Goal: Download file/media

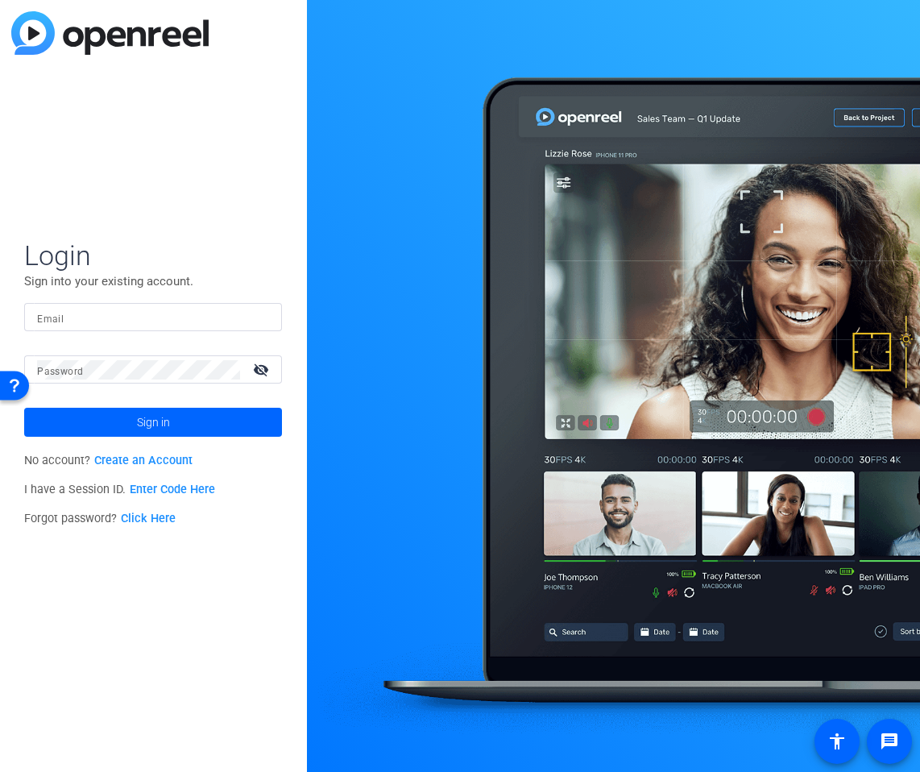
click at [106, 321] on input "Email" at bounding box center [153, 317] width 232 height 19
type input "[PERSON_NAME][EMAIL_ADDRESS][PERSON_NAME][DOMAIN_NAME]"
click at [24, 408] on button "Sign in" at bounding box center [153, 422] width 258 height 29
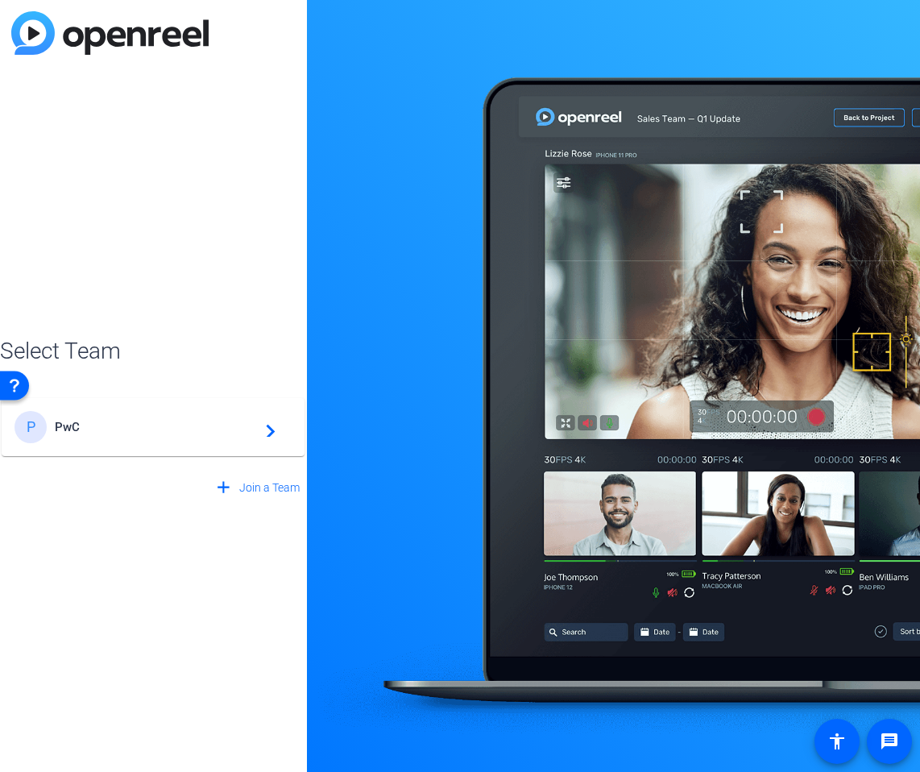
click at [101, 433] on span "PwC" at bounding box center [155, 427] width 201 height 15
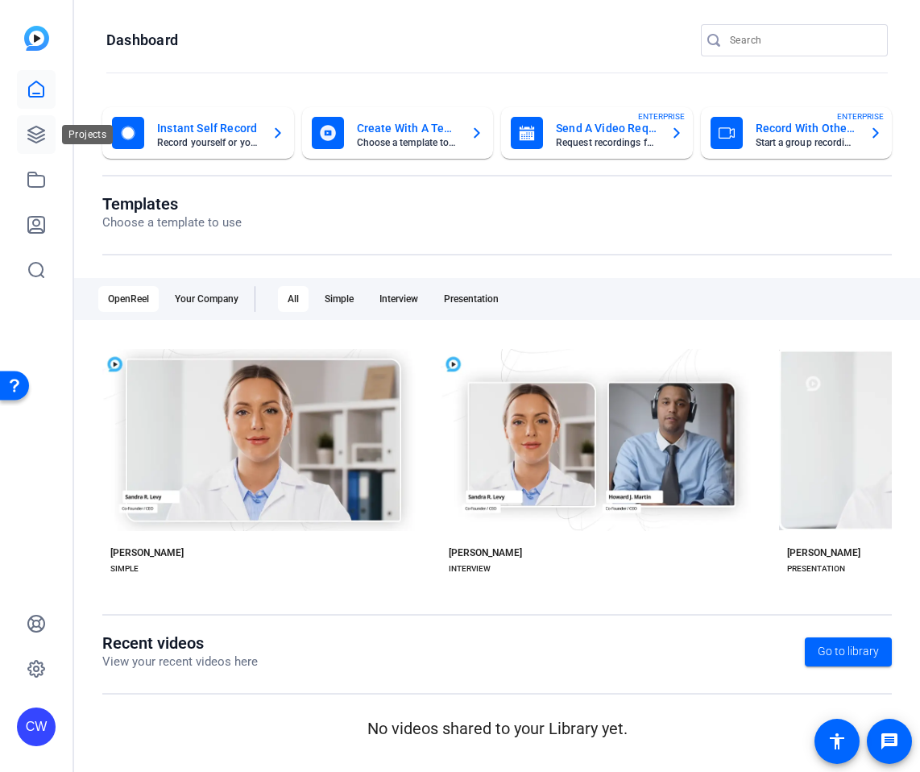
click at [33, 131] on icon at bounding box center [36, 134] width 19 height 19
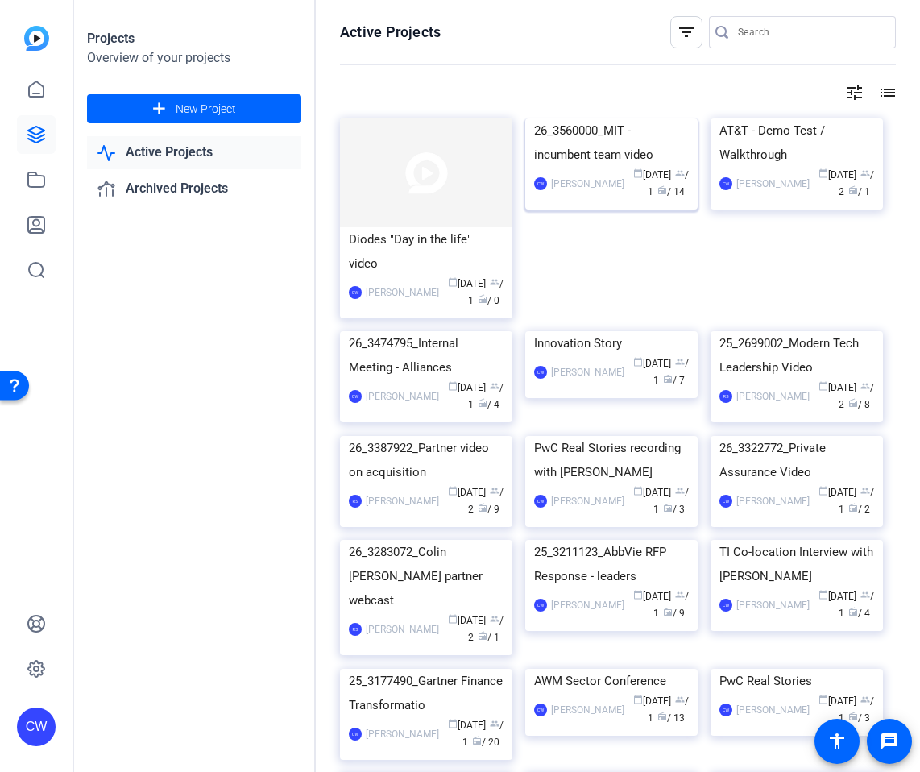
click at [639, 154] on mat-card "26_3560000_MIT - incumbent team video CW [PERSON_NAME] calendar_today [DATE] gr…" at bounding box center [611, 163] width 172 height 91
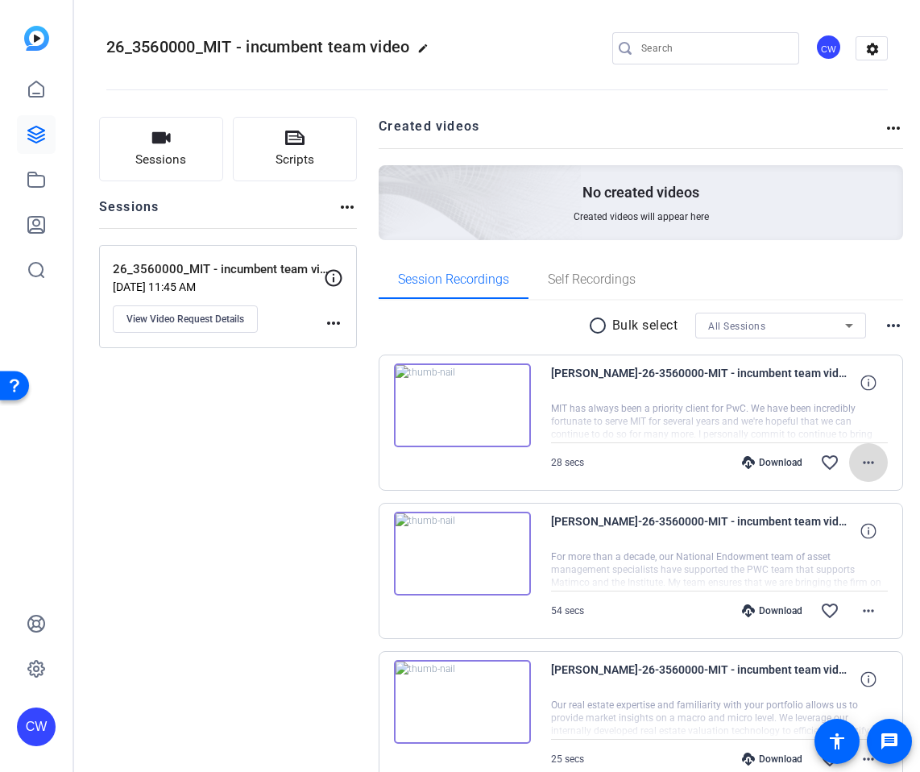
click at [870, 456] on mat-icon "more_horiz" at bounding box center [868, 462] width 19 height 19
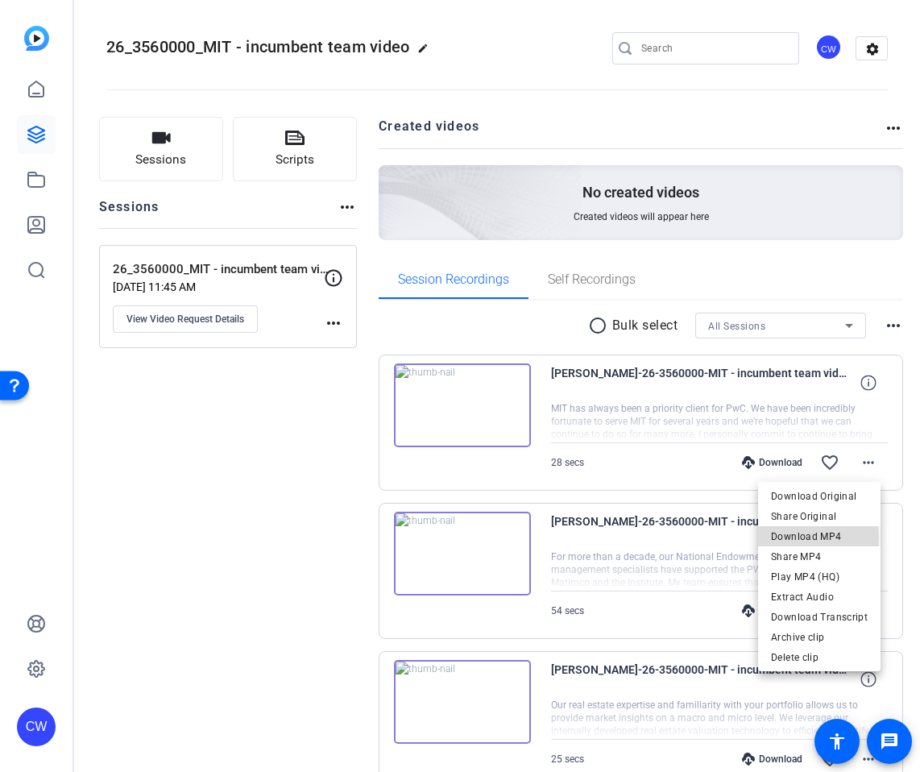
click at [803, 537] on span "Download MP4" at bounding box center [819, 536] width 97 height 19
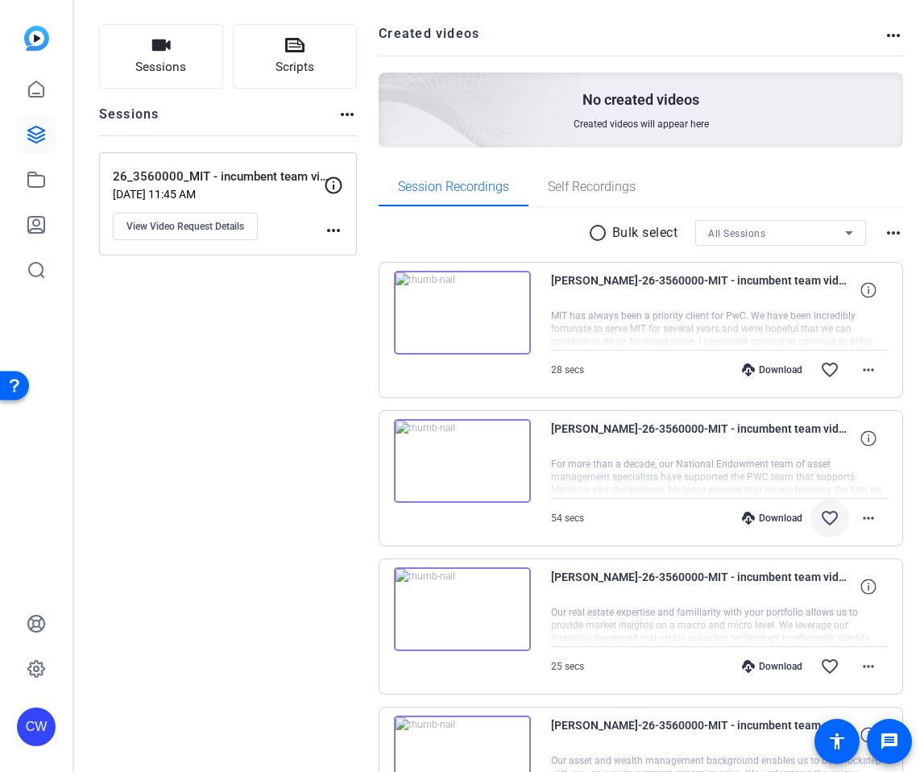
scroll to position [95, 0]
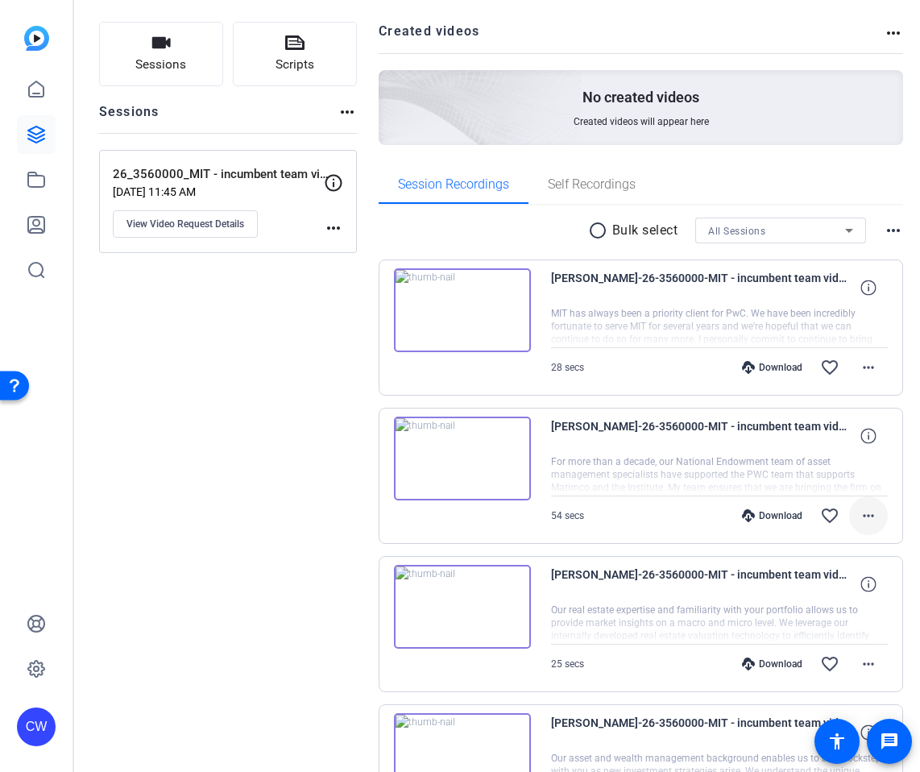
click at [860, 511] on mat-icon "more_horiz" at bounding box center [868, 515] width 19 height 19
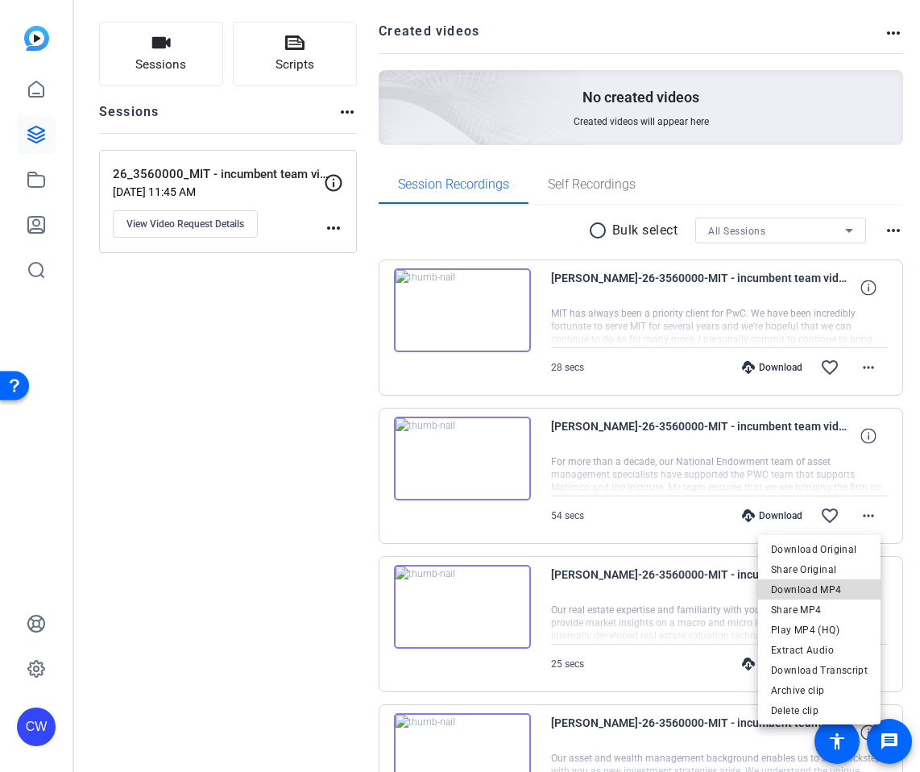
click at [835, 580] on span "Download MP4" at bounding box center [819, 589] width 97 height 19
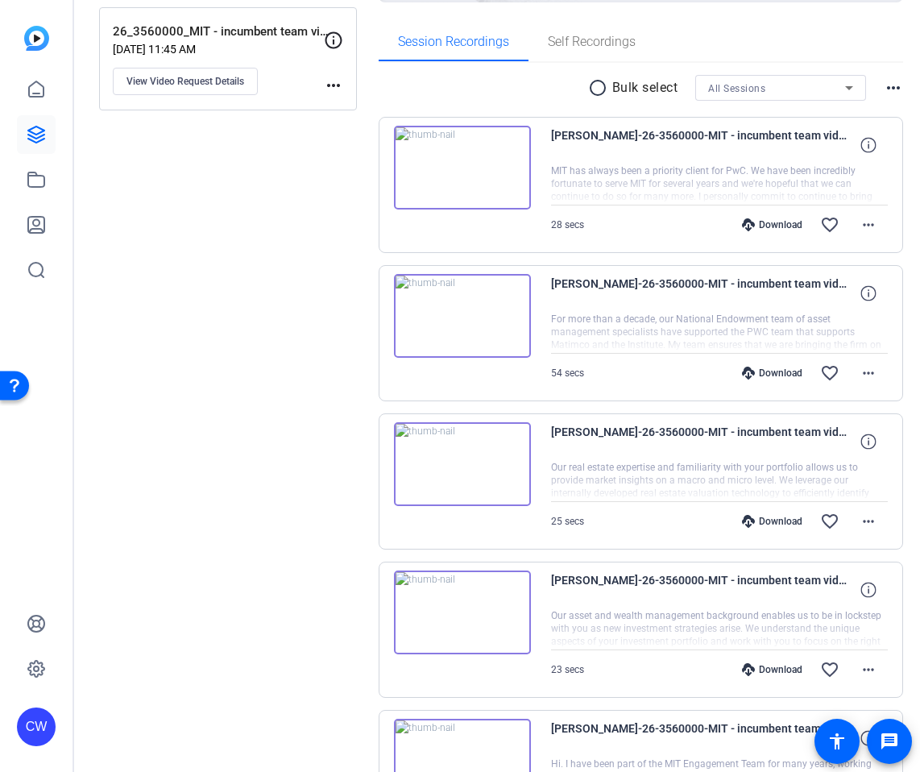
scroll to position [282, 0]
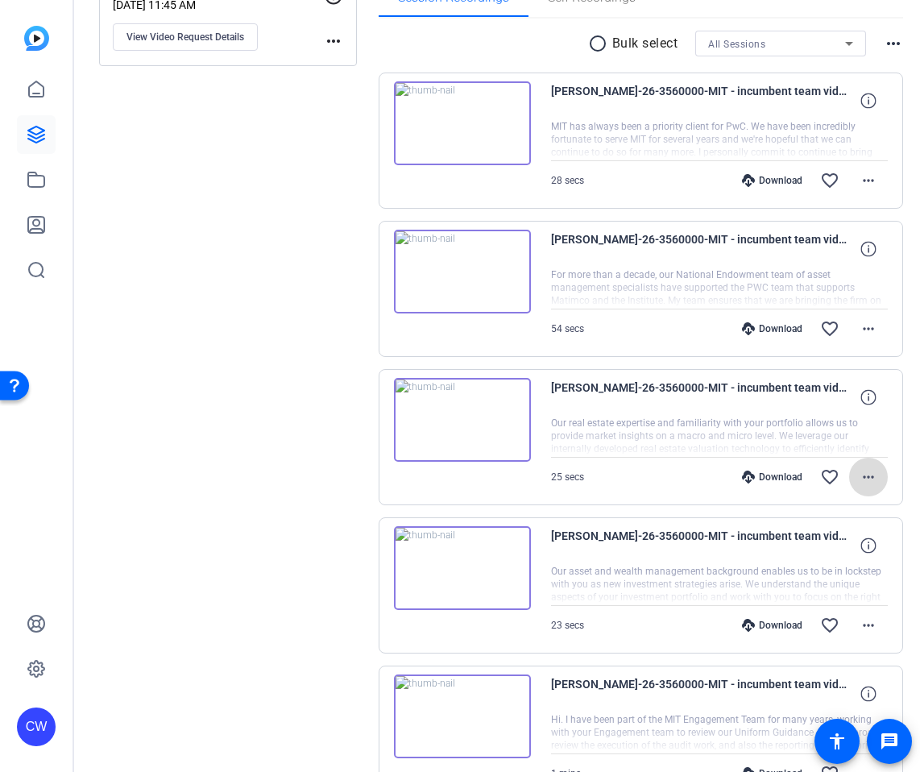
click at [860, 481] on mat-icon "more_horiz" at bounding box center [868, 476] width 19 height 19
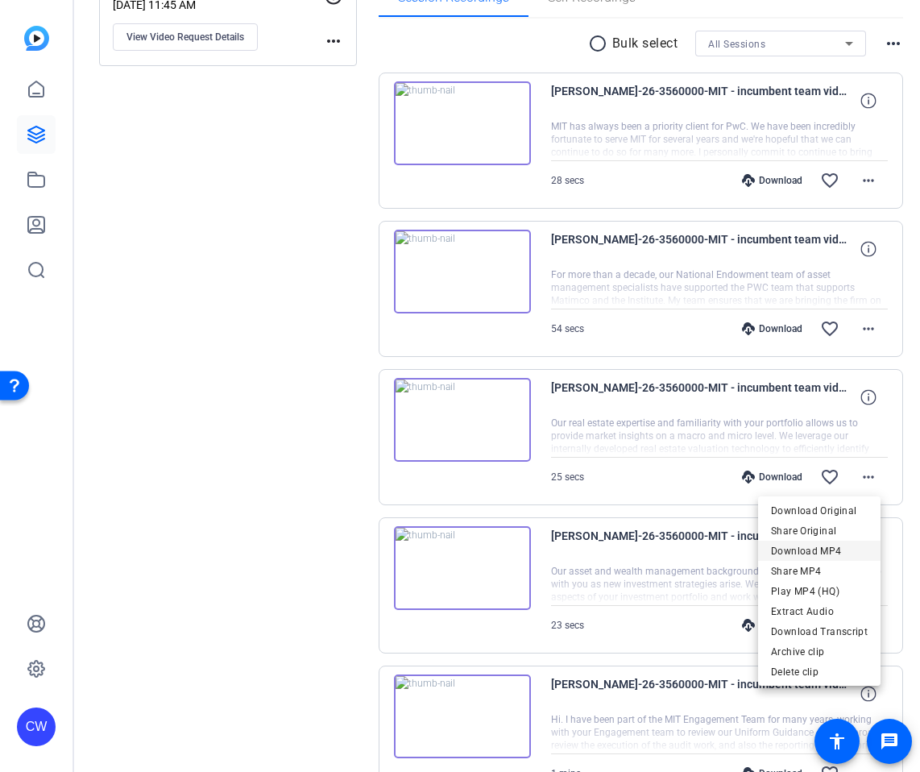
click at [831, 543] on span "Download MP4" at bounding box center [819, 550] width 97 height 19
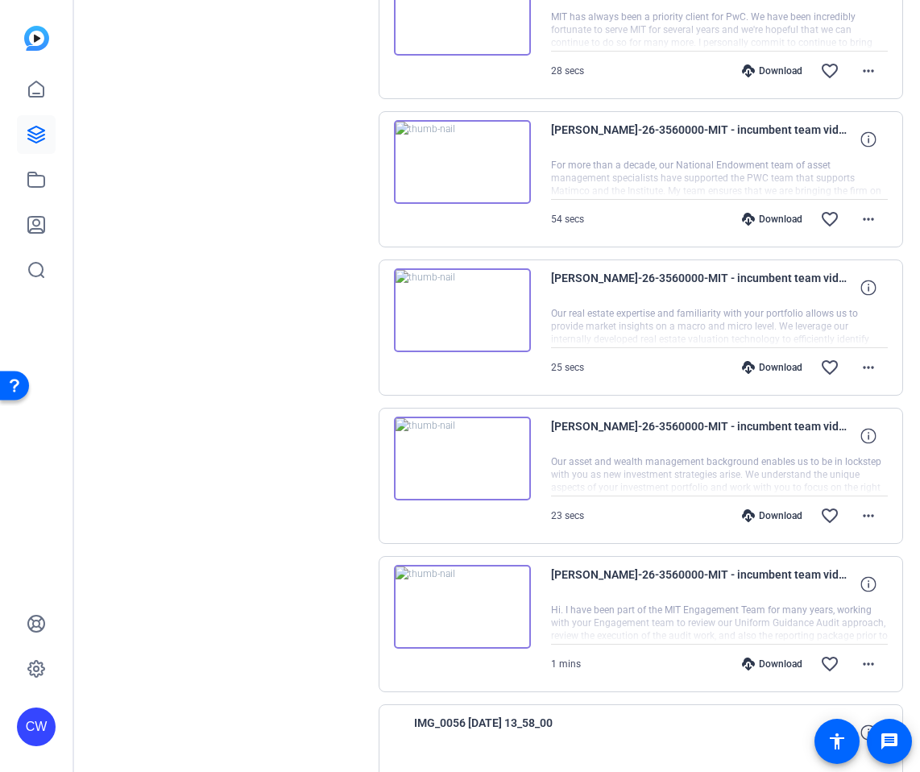
scroll to position [417, 0]
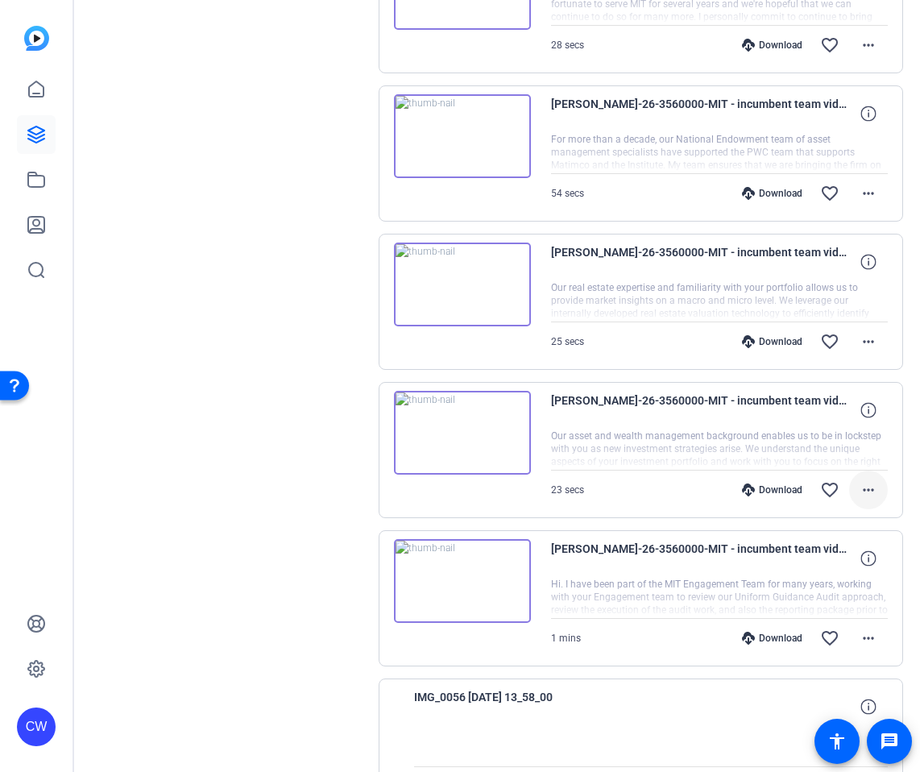
click at [863, 483] on mat-icon "more_horiz" at bounding box center [868, 489] width 19 height 19
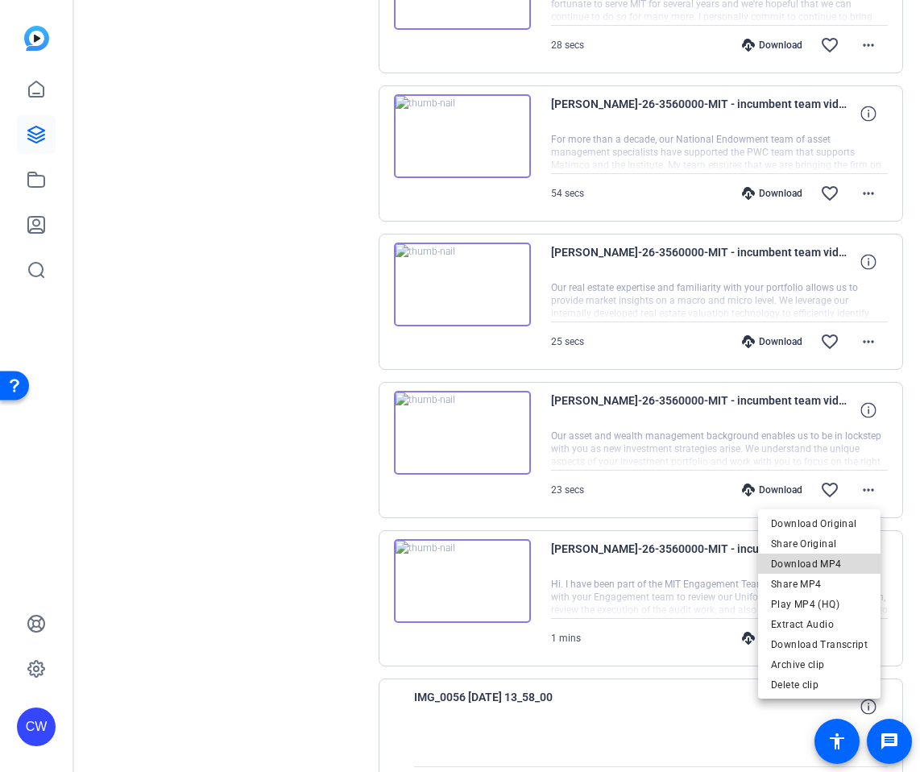
click at [827, 554] on span "Download MP4" at bounding box center [819, 563] width 97 height 19
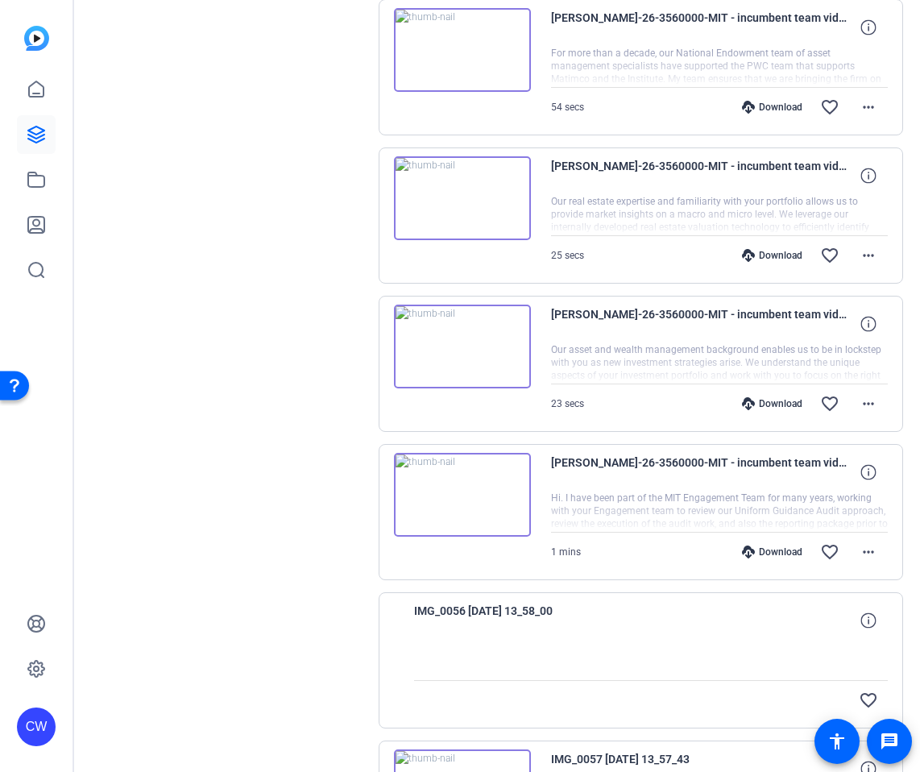
scroll to position [540, 0]
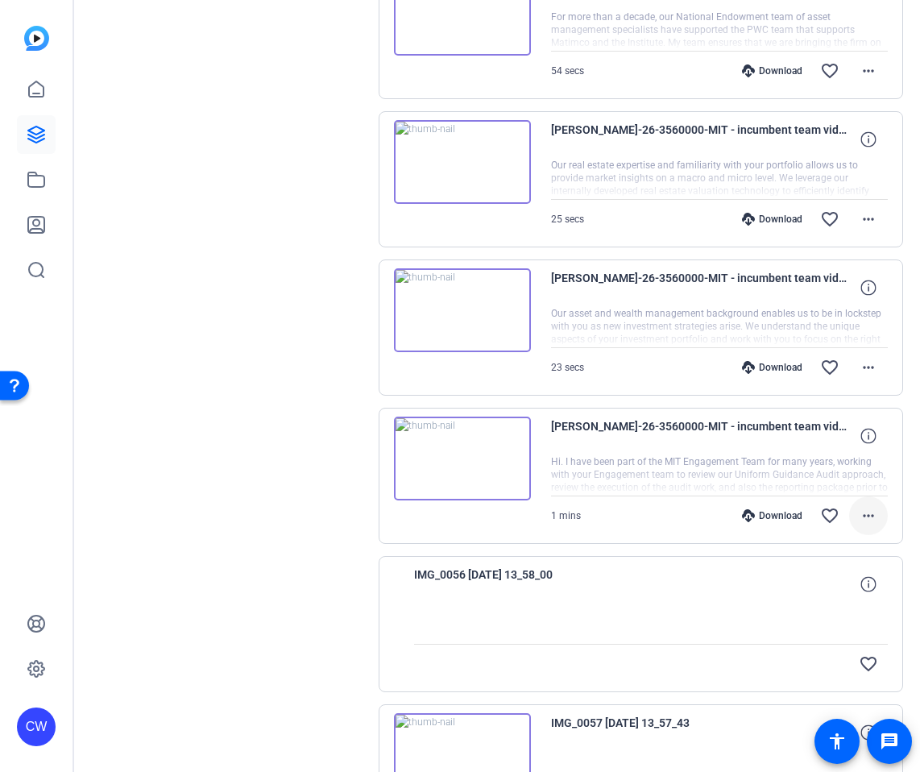
click at [865, 516] on mat-icon "more_horiz" at bounding box center [868, 515] width 19 height 19
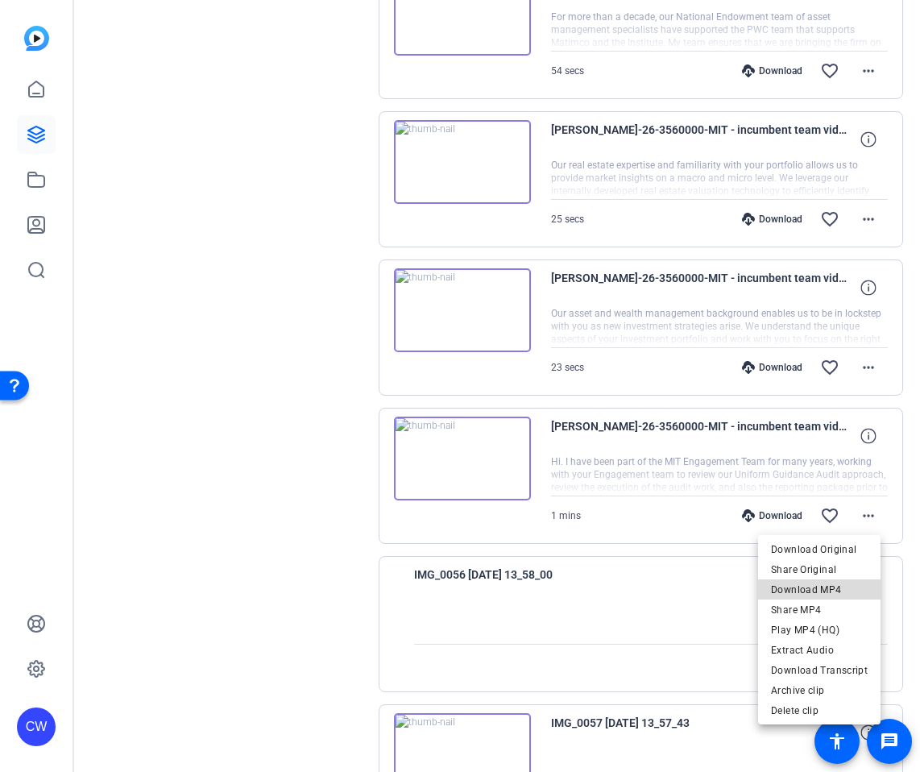
click at [837, 589] on span "Download MP4" at bounding box center [819, 589] width 97 height 19
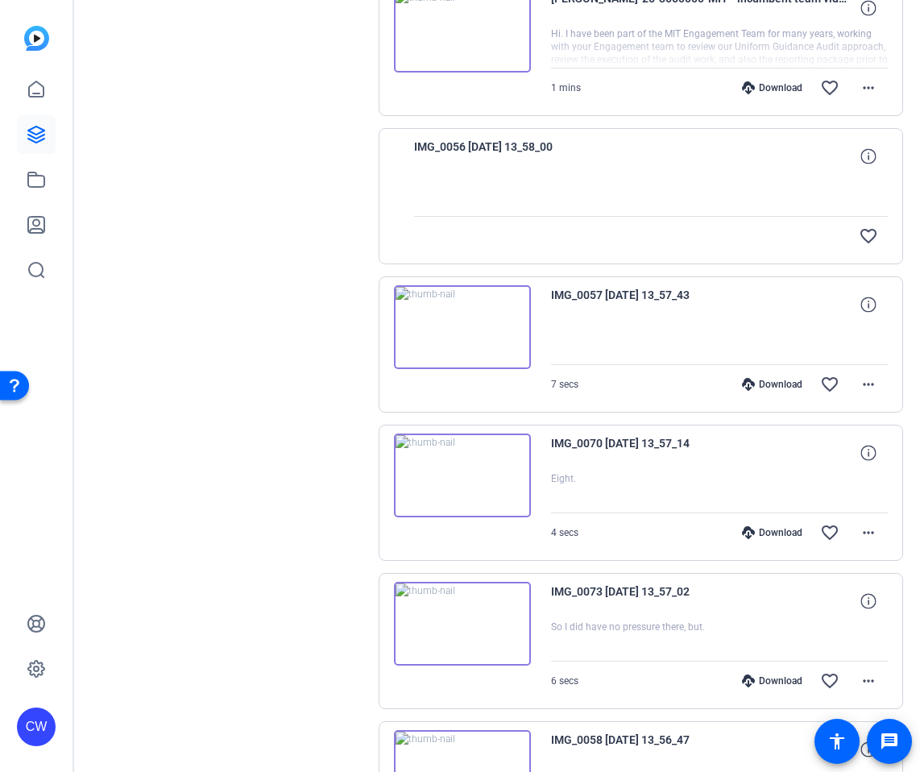
scroll to position [981, 0]
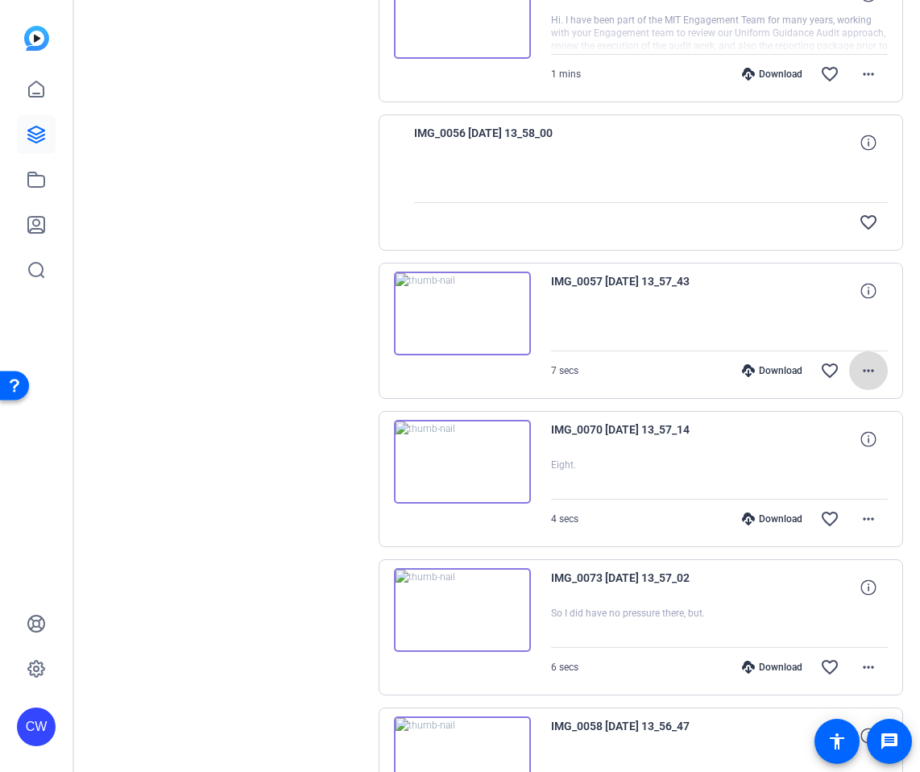
click at [859, 369] on mat-icon "more_horiz" at bounding box center [868, 370] width 19 height 19
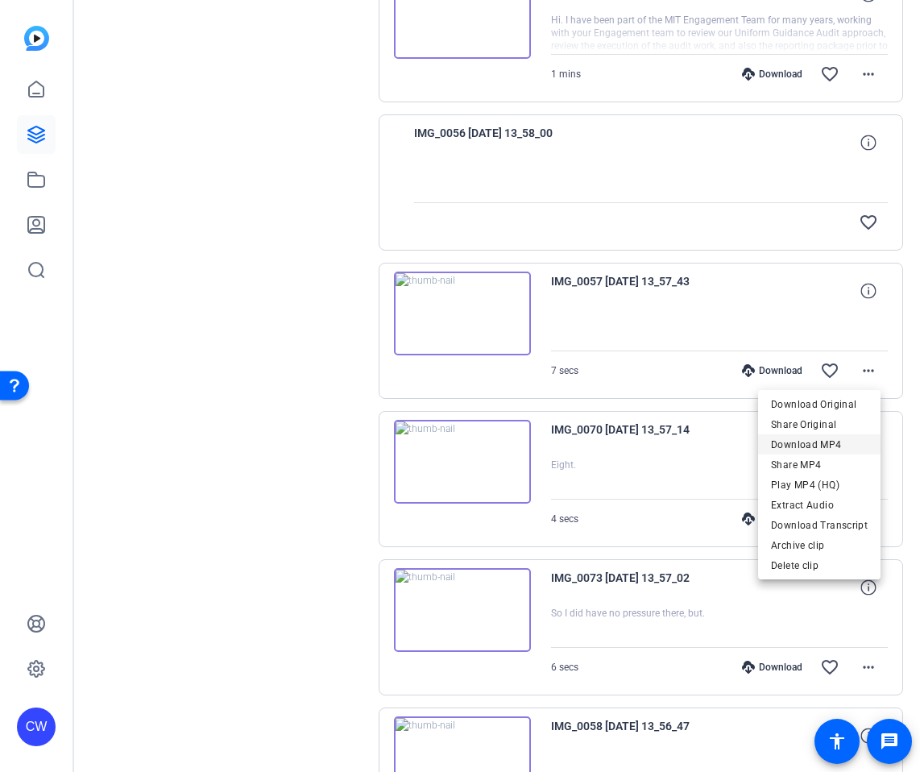
click at [833, 438] on span "Download MP4" at bounding box center [819, 444] width 97 height 19
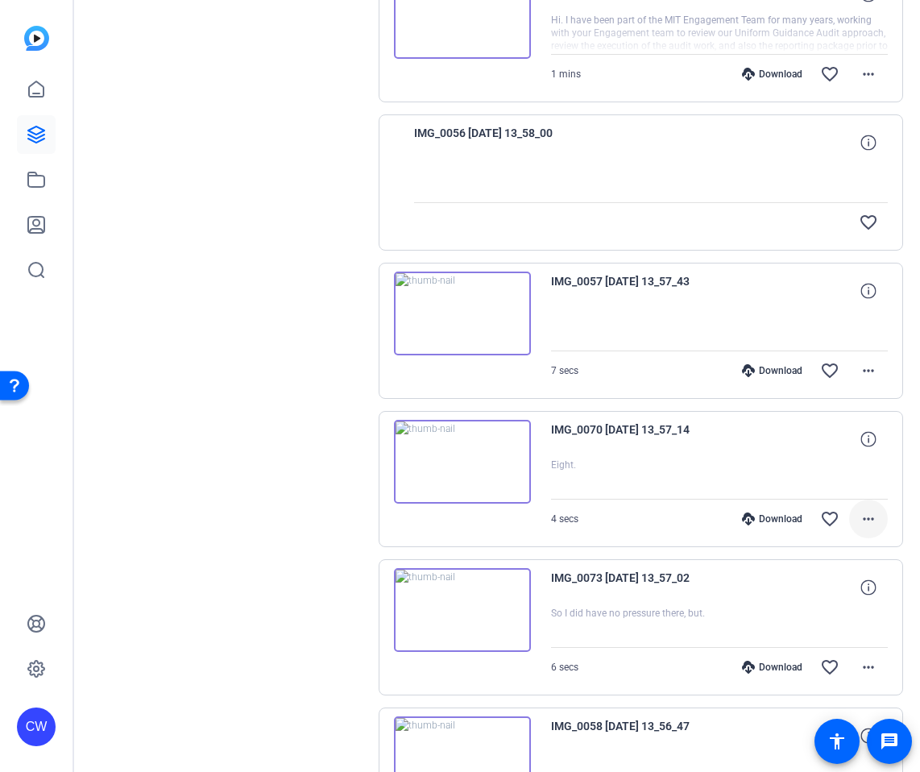
click at [859, 522] on mat-icon "more_horiz" at bounding box center [868, 518] width 19 height 19
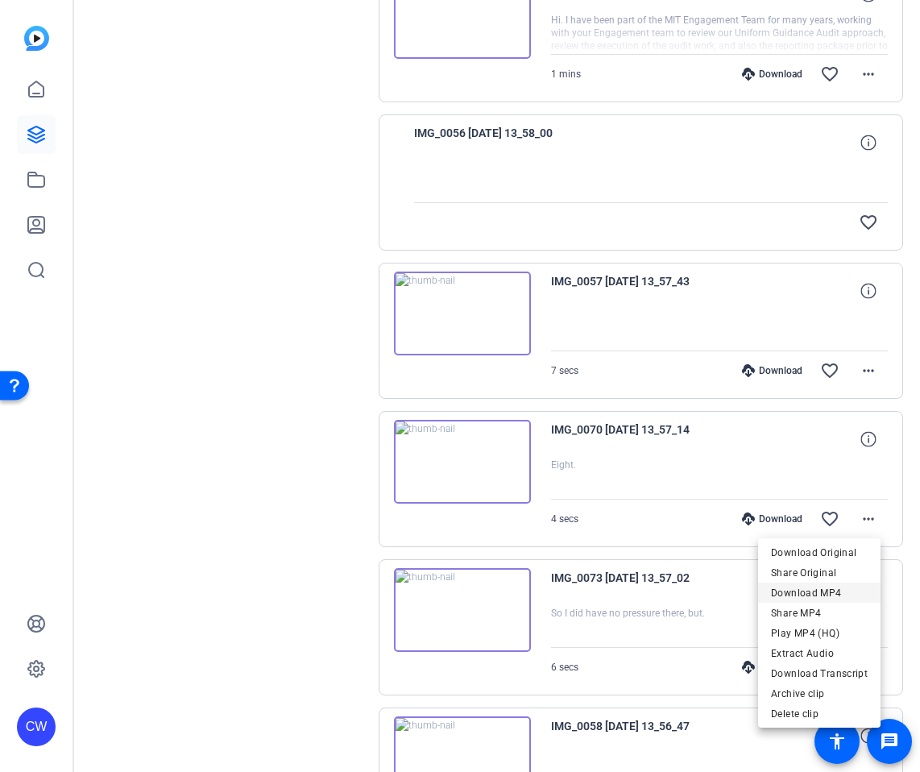
click at [829, 591] on span "Download MP4" at bounding box center [819, 592] width 97 height 19
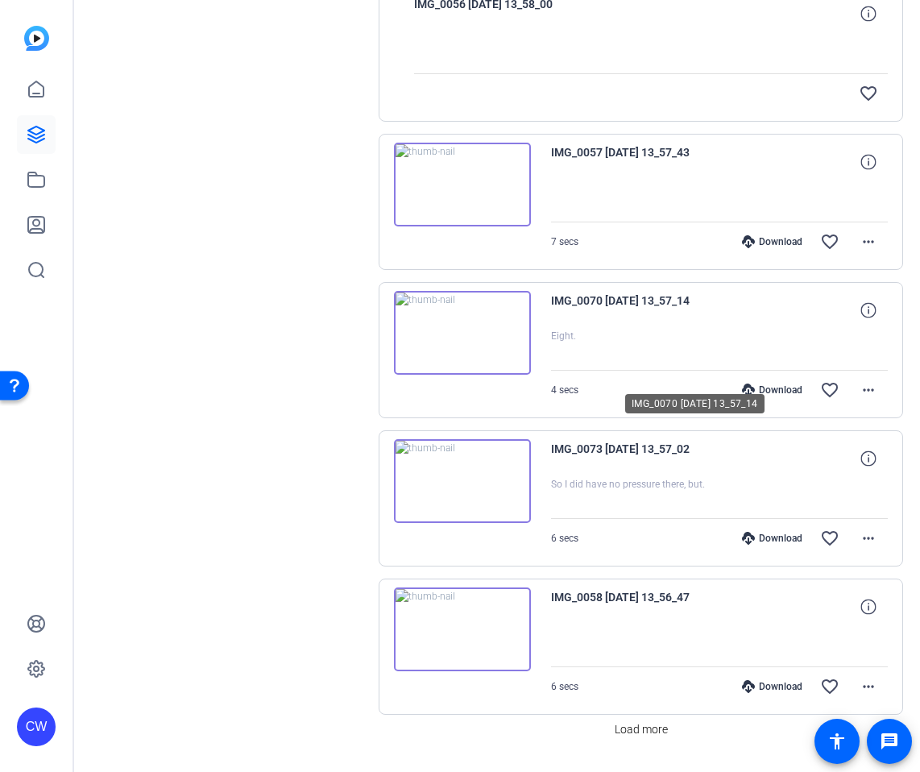
scroll to position [1154, 0]
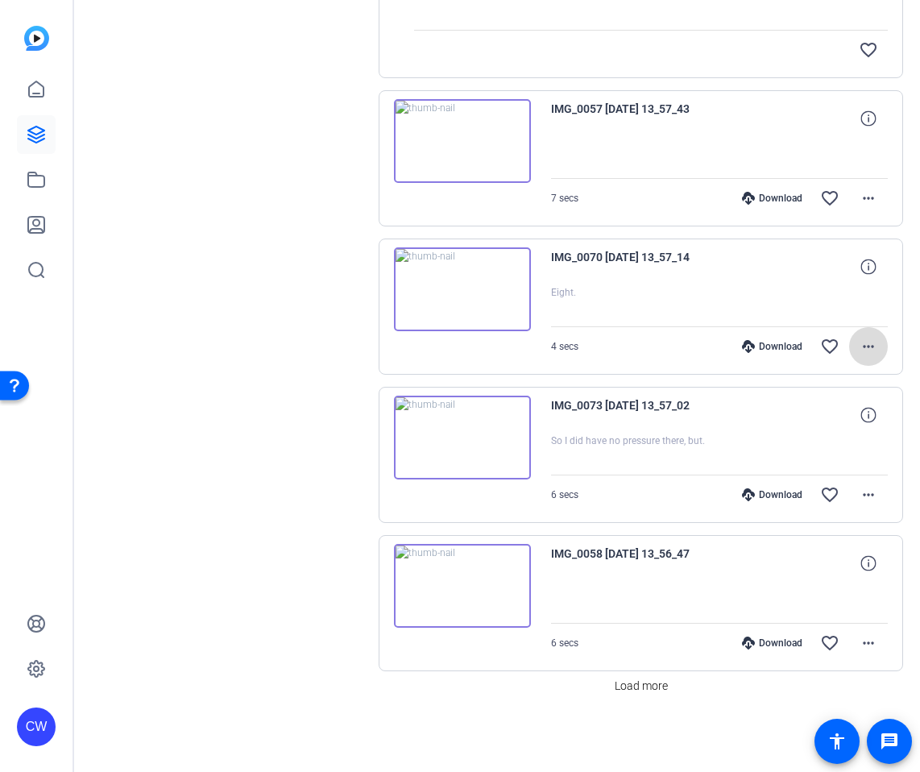
click at [864, 340] on mat-icon "more_horiz" at bounding box center [868, 346] width 19 height 19
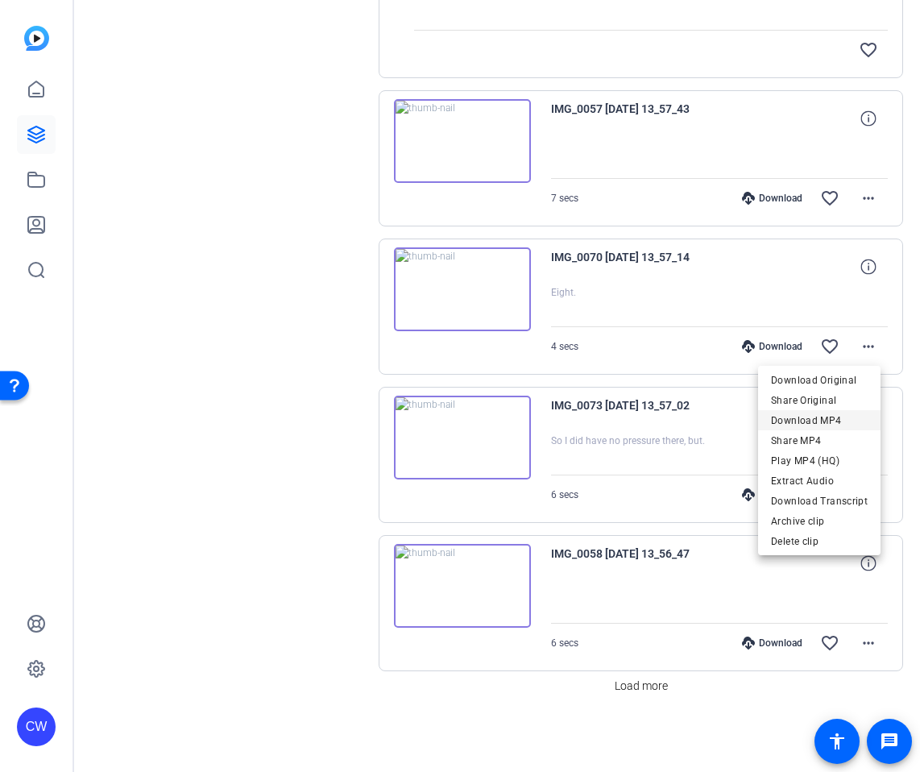
click at [818, 417] on span "Download MP4" at bounding box center [819, 420] width 97 height 19
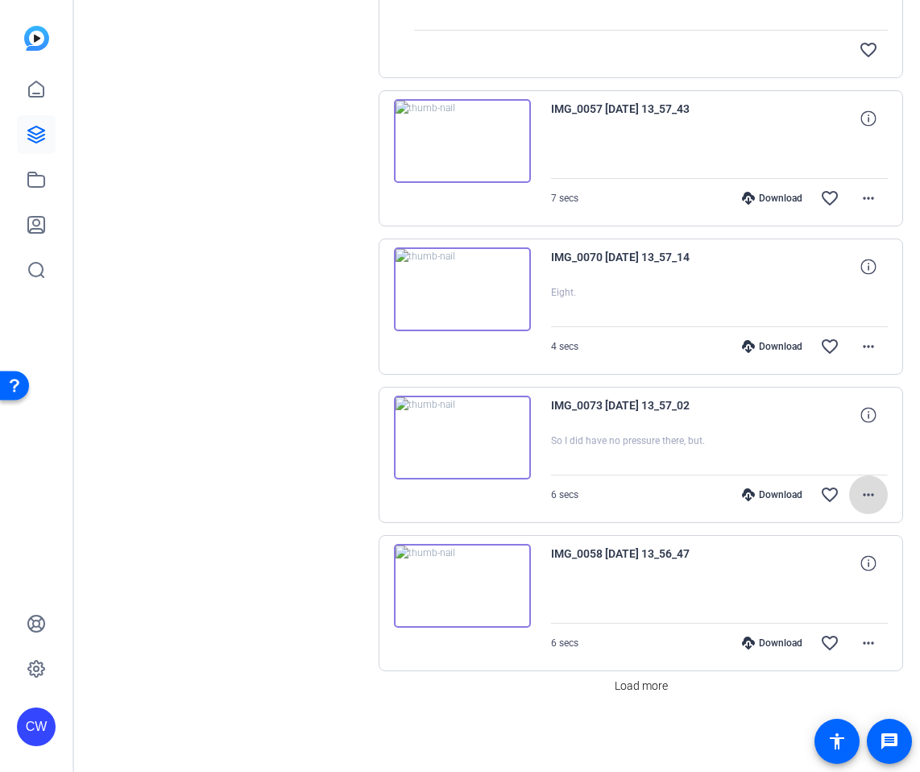
click at [860, 492] on mat-icon "more_horiz" at bounding box center [868, 494] width 19 height 19
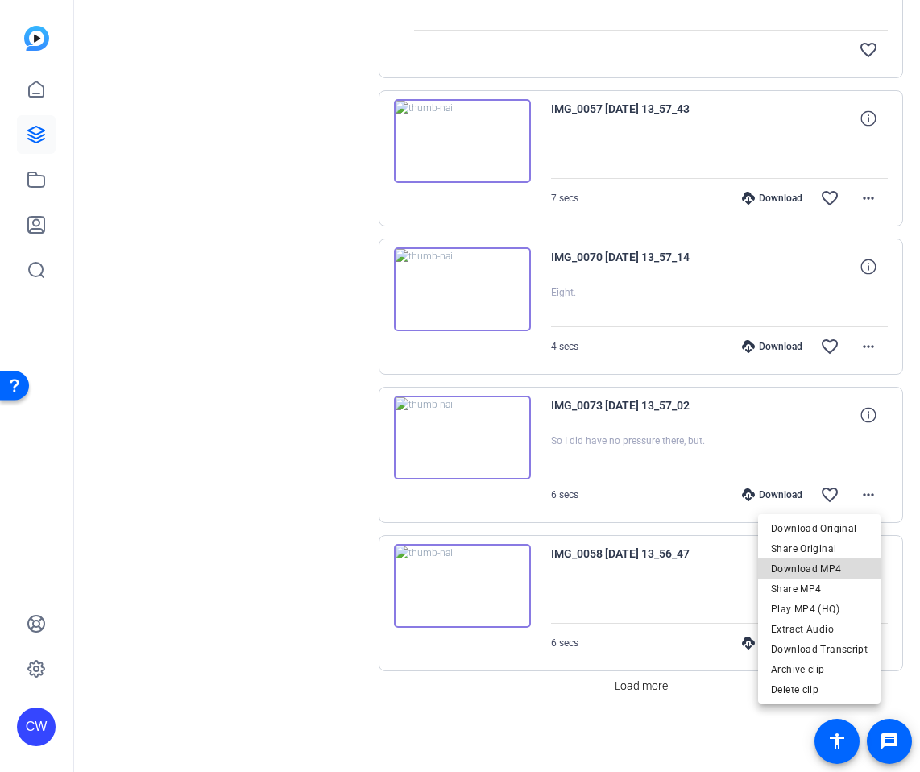
click at [827, 569] on span "Download MP4" at bounding box center [819, 568] width 97 height 19
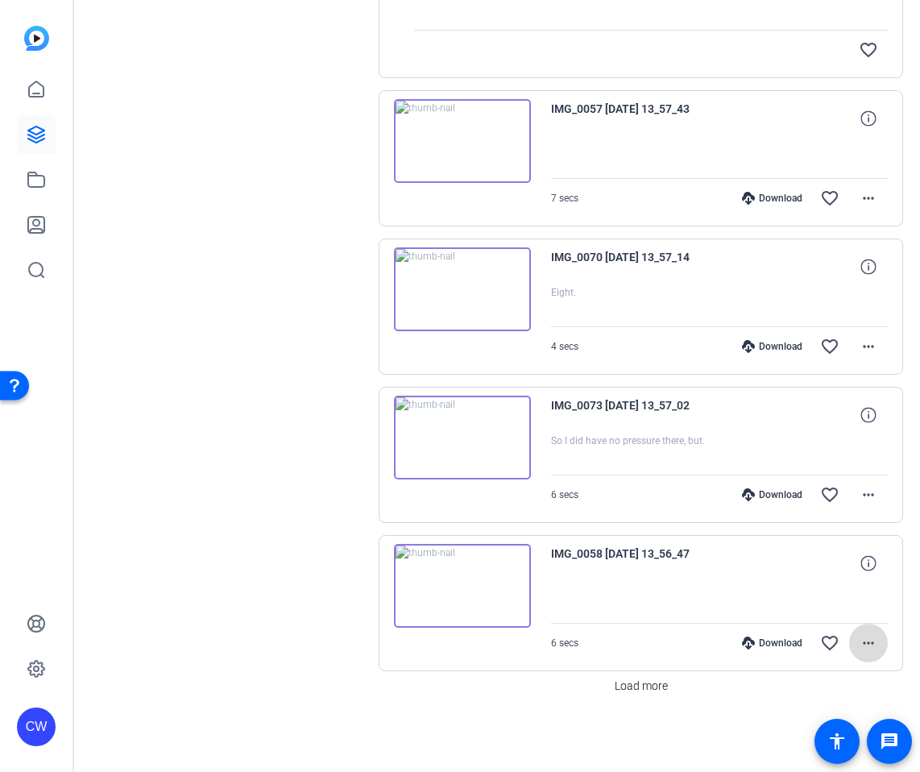
click at [859, 637] on mat-icon "more_horiz" at bounding box center [868, 642] width 19 height 19
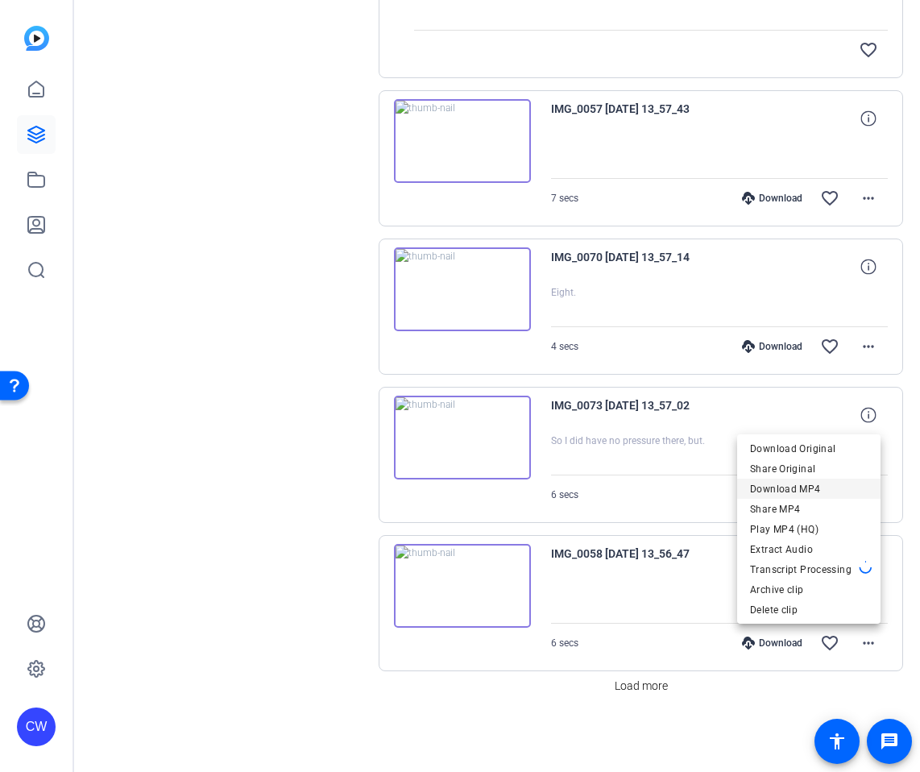
click at [835, 490] on span "Download MP4" at bounding box center [809, 488] width 118 height 19
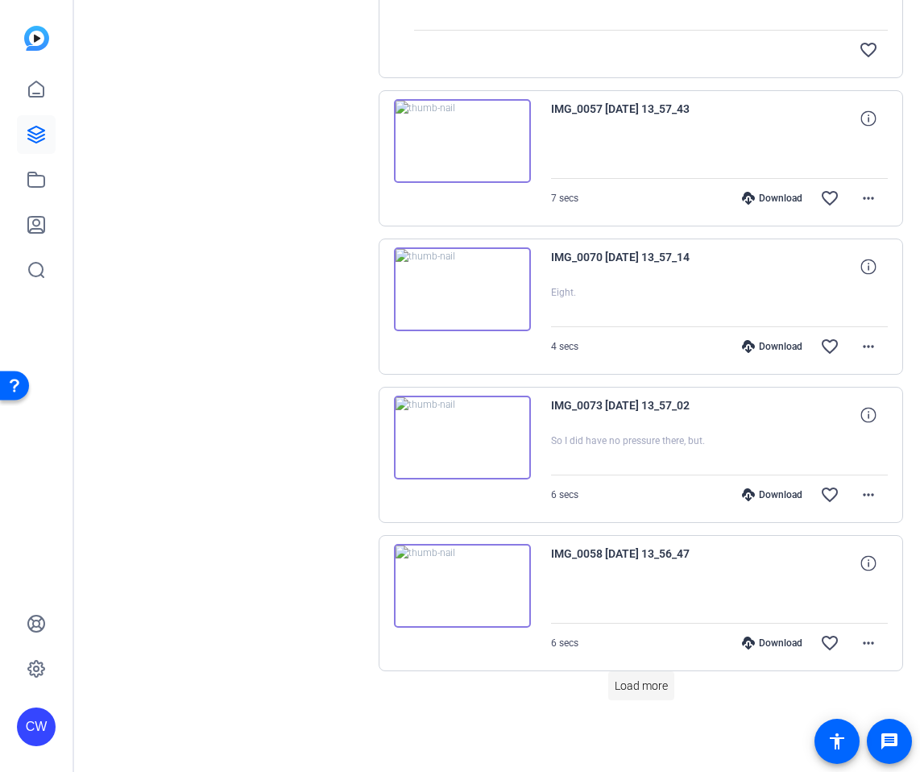
click at [658, 691] on span "Load more" at bounding box center [641, 686] width 53 height 17
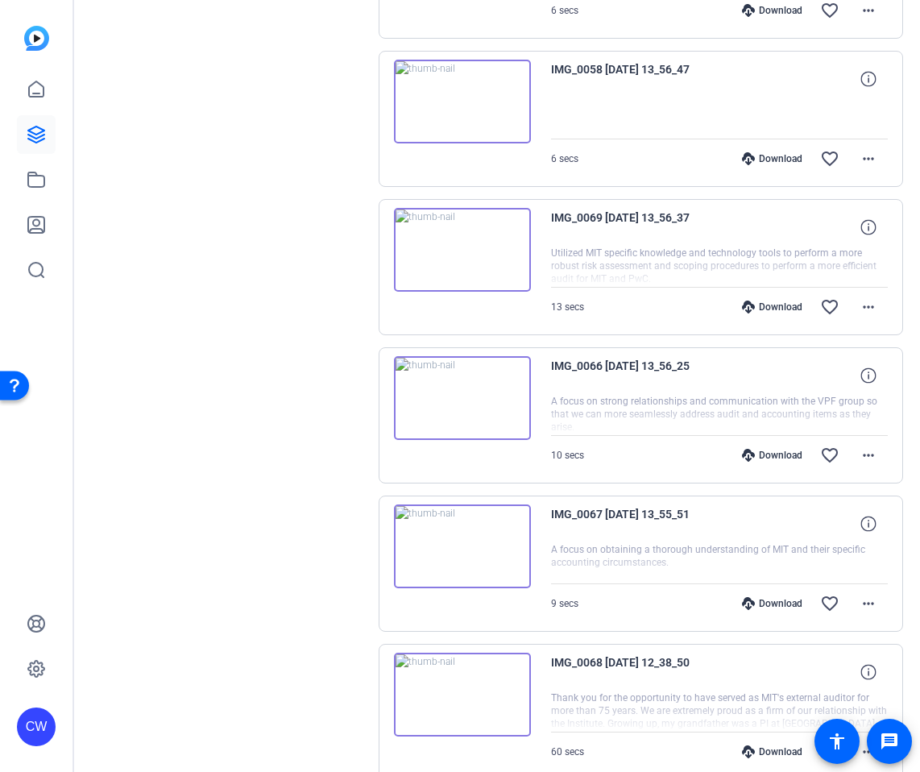
scroll to position [1693, 0]
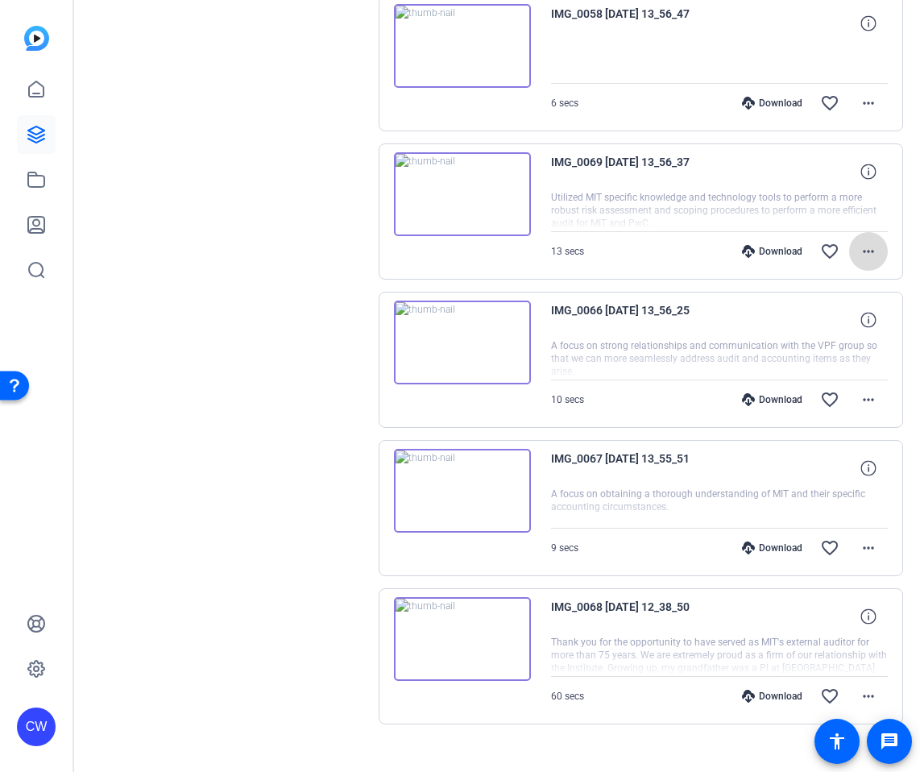
click at [864, 251] on mat-icon "more_horiz" at bounding box center [868, 251] width 19 height 19
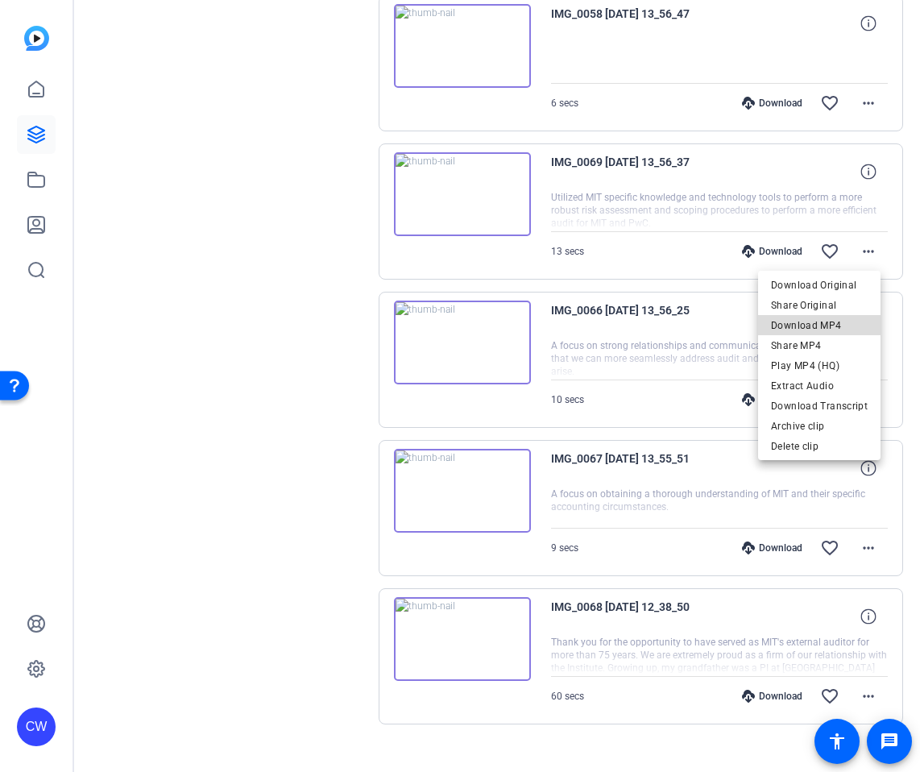
click at [840, 317] on span "Download MP4" at bounding box center [819, 325] width 97 height 19
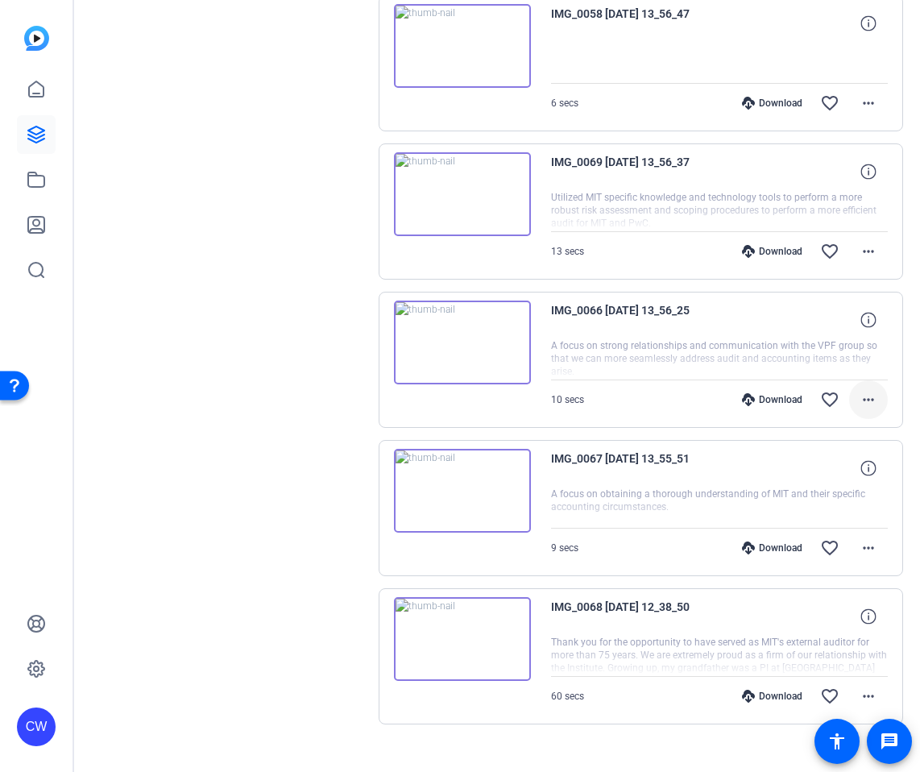
click at [860, 403] on mat-icon "more_horiz" at bounding box center [868, 399] width 19 height 19
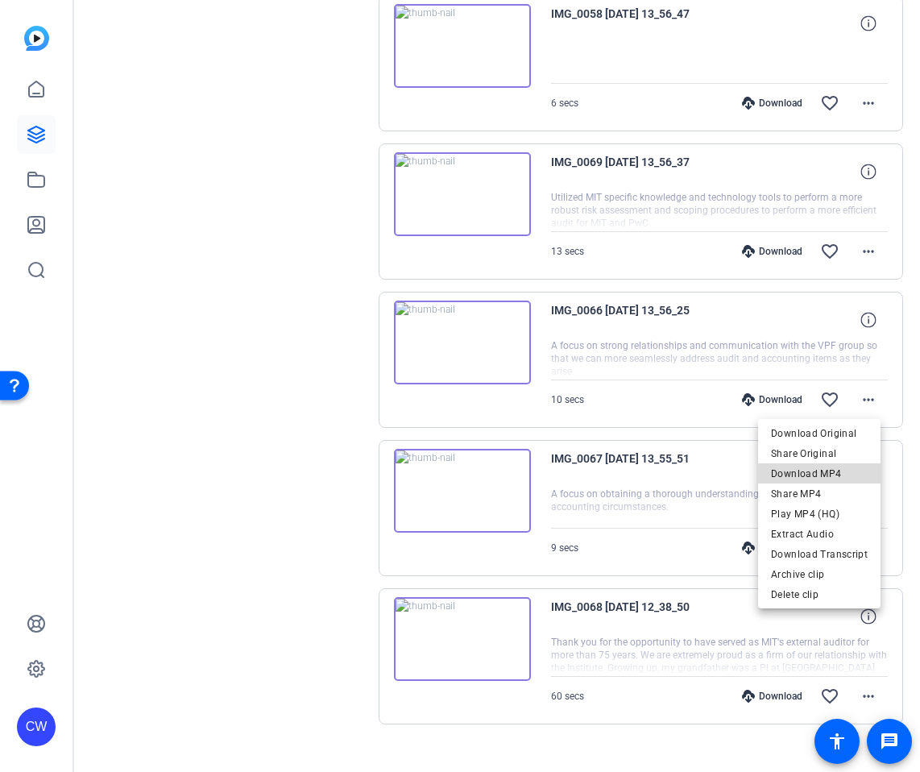
click at [833, 474] on span "Download MP4" at bounding box center [819, 473] width 97 height 19
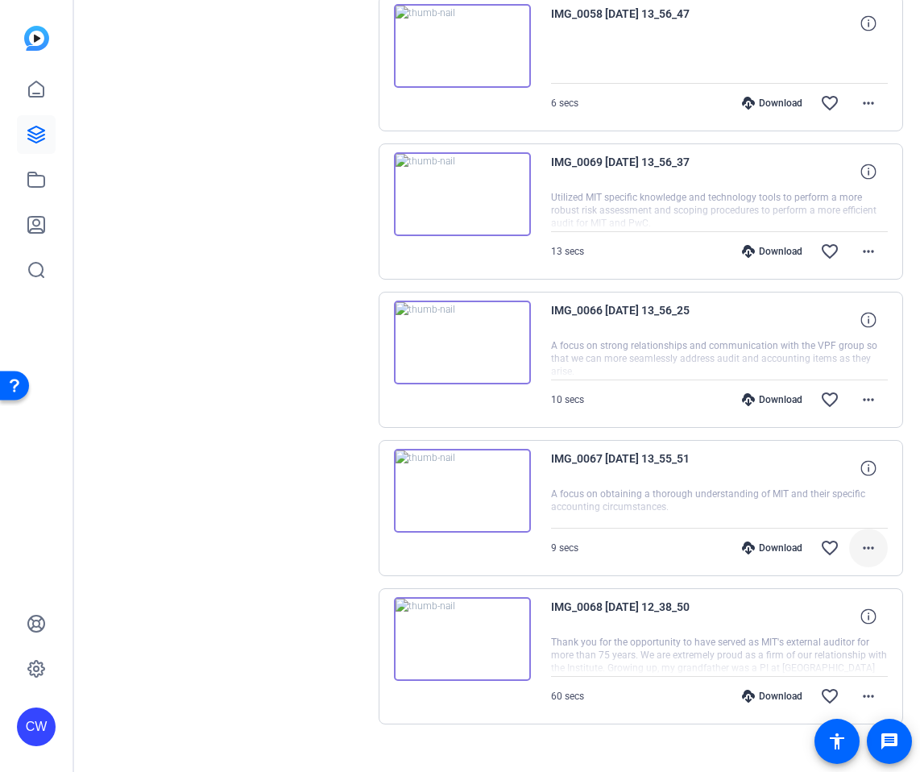
click at [867, 546] on mat-icon "more_horiz" at bounding box center [868, 547] width 19 height 19
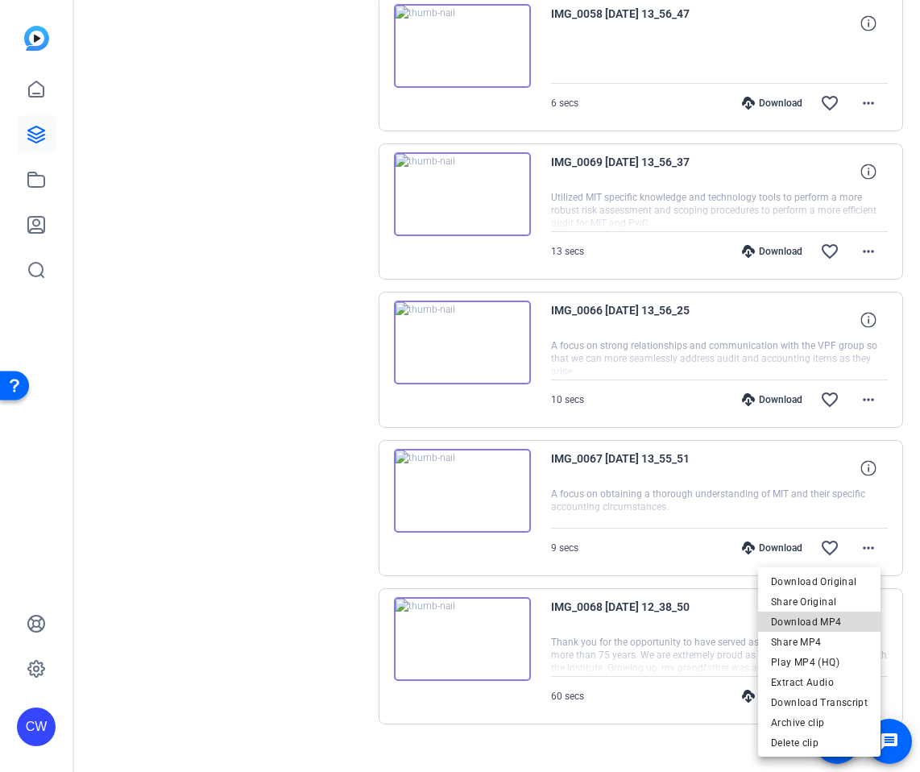
click at [843, 623] on span "Download MP4" at bounding box center [819, 621] width 97 height 19
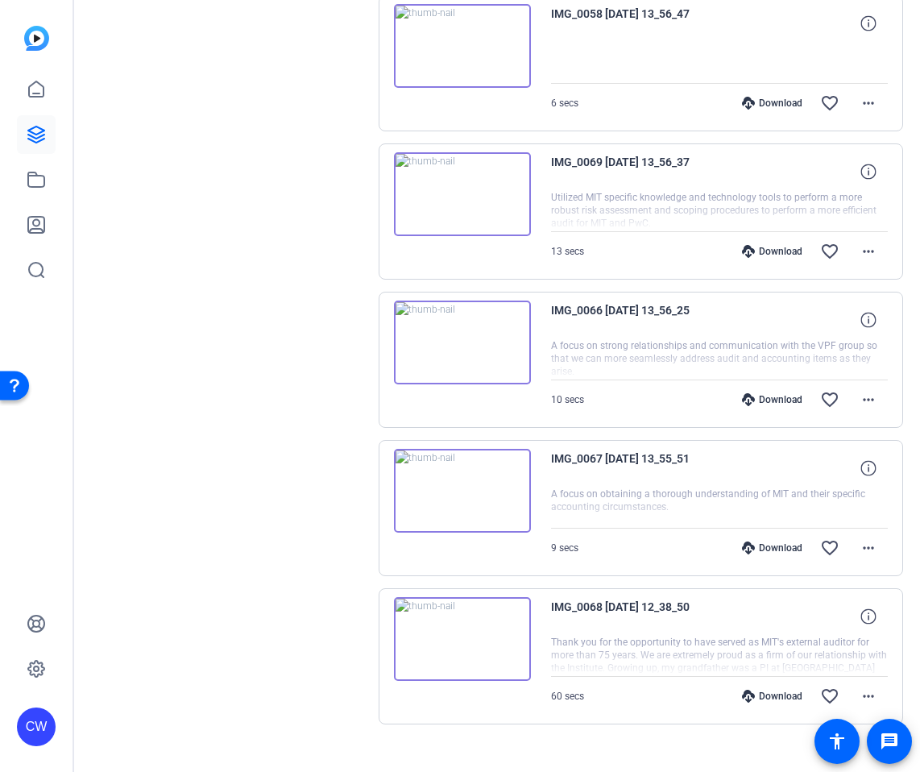
scroll to position [1718, 0]
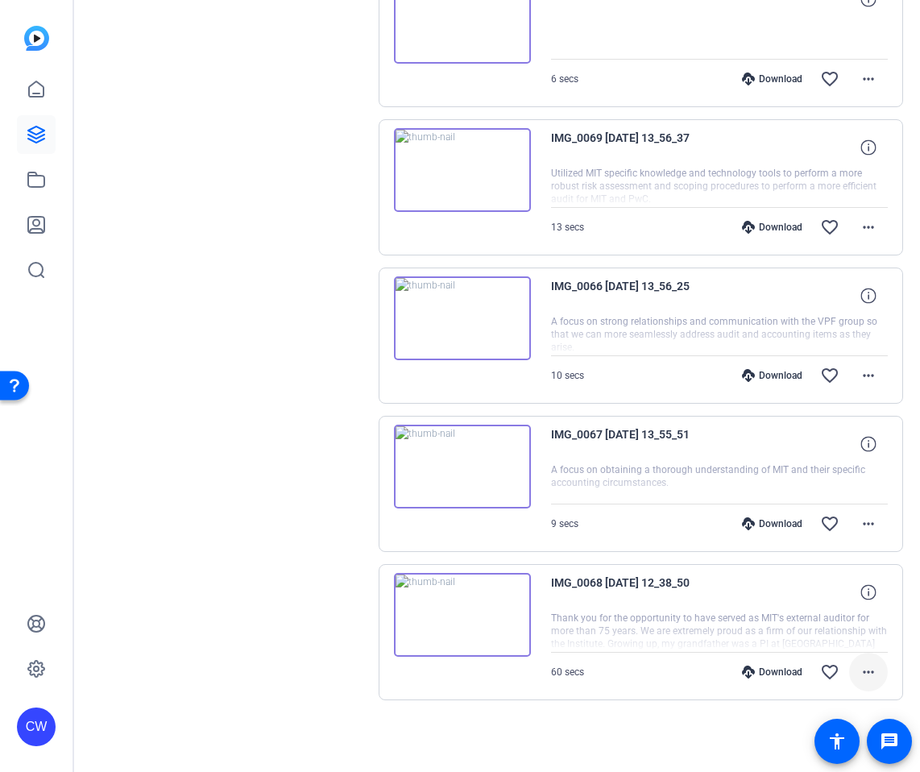
click at [863, 666] on mat-icon "more_horiz" at bounding box center [868, 671] width 19 height 19
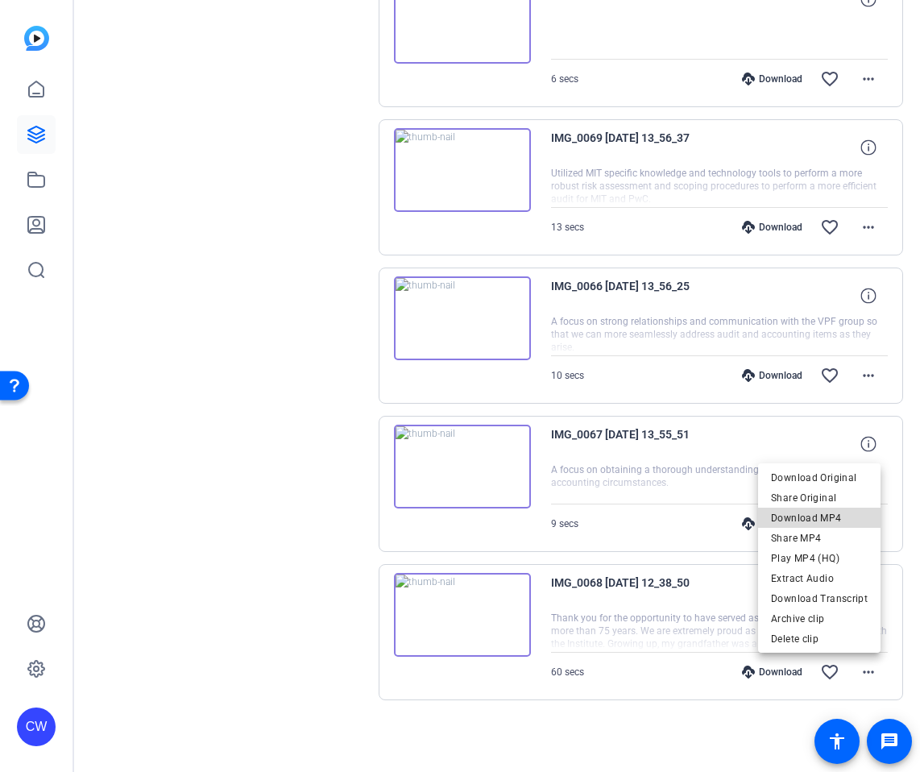
click at [829, 517] on span "Download MP4" at bounding box center [819, 517] width 97 height 19
